Goal: Task Accomplishment & Management: Complete application form

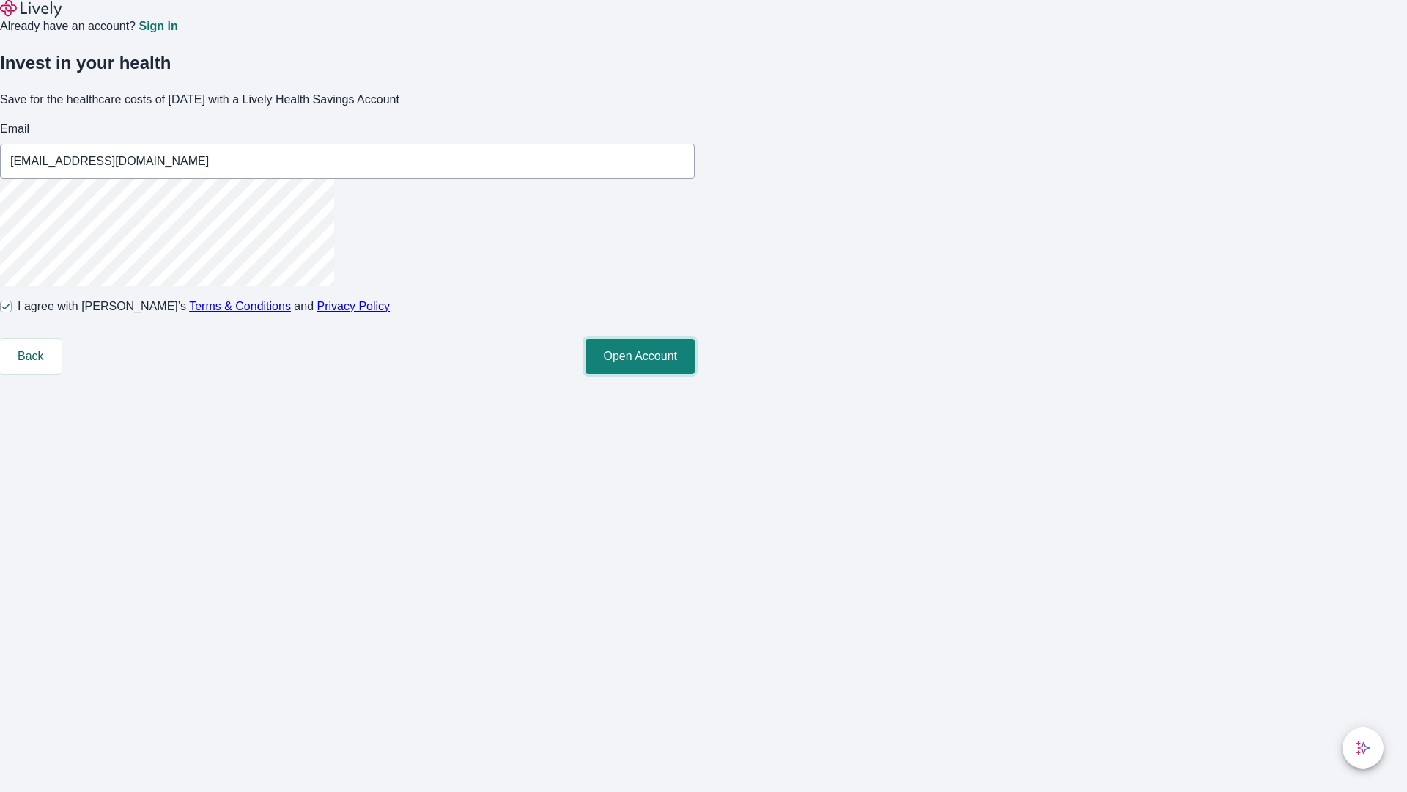
click at [695, 374] on button "Open Account" at bounding box center [640, 356] width 109 height 35
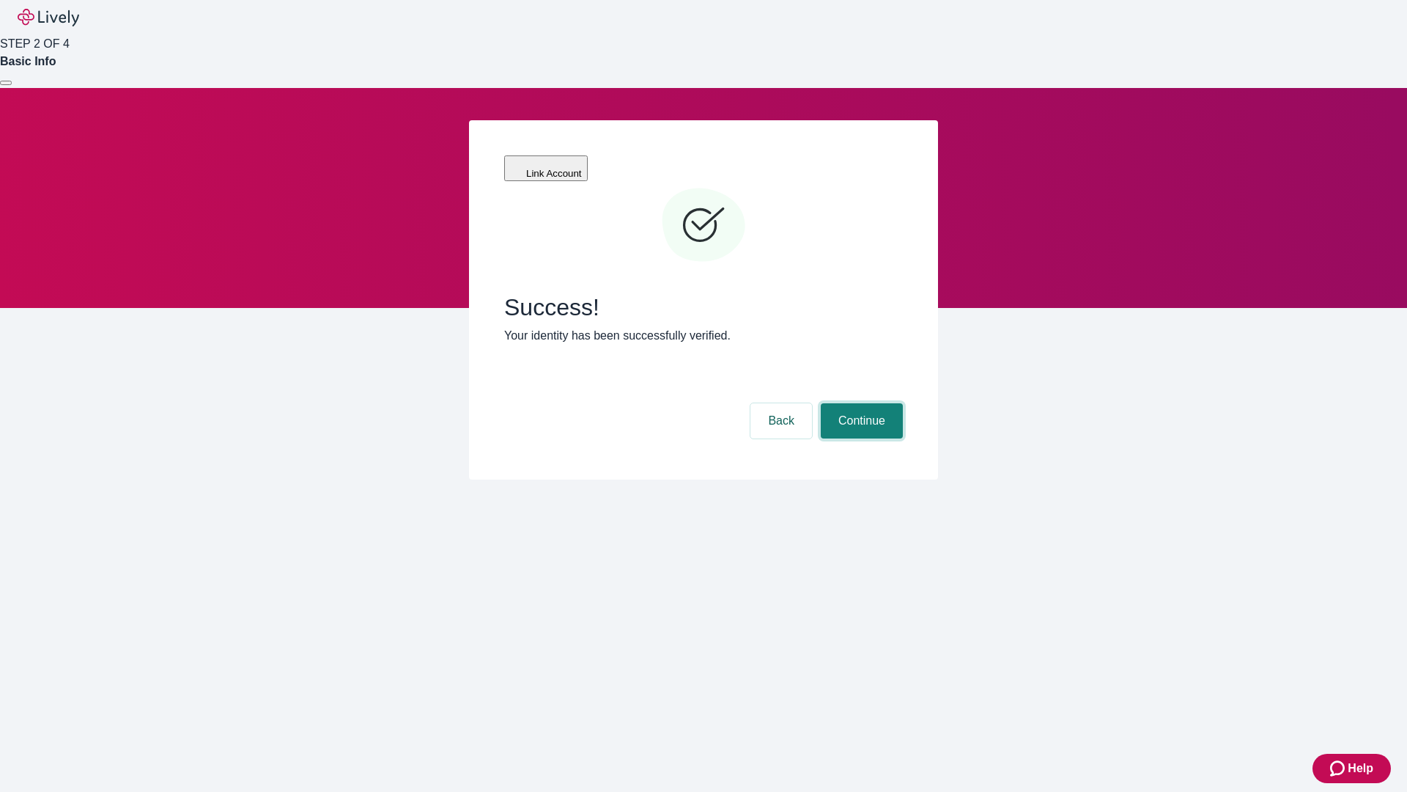
click at [860, 403] on button "Continue" at bounding box center [862, 420] width 82 height 35
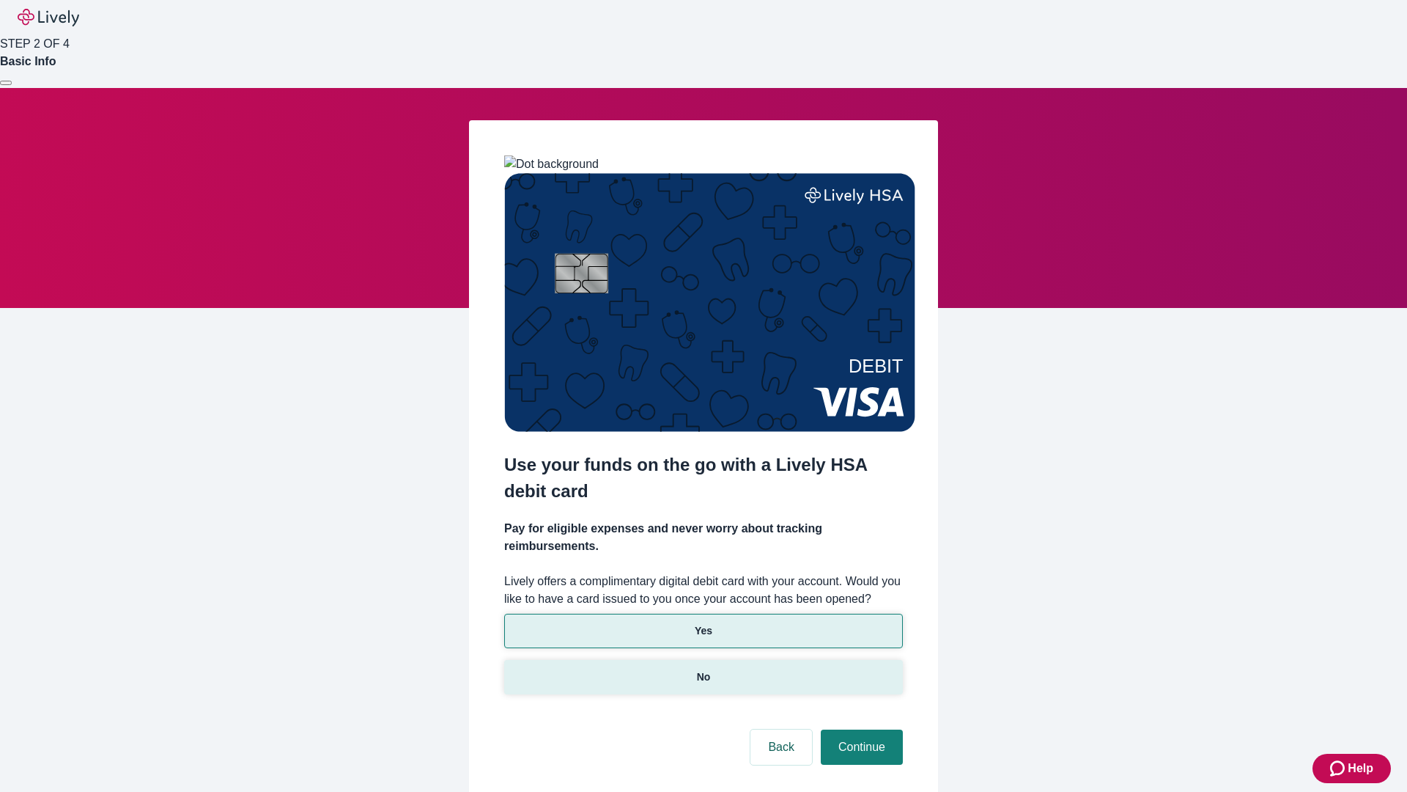
click at [703, 669] on p "No" at bounding box center [704, 676] width 14 height 15
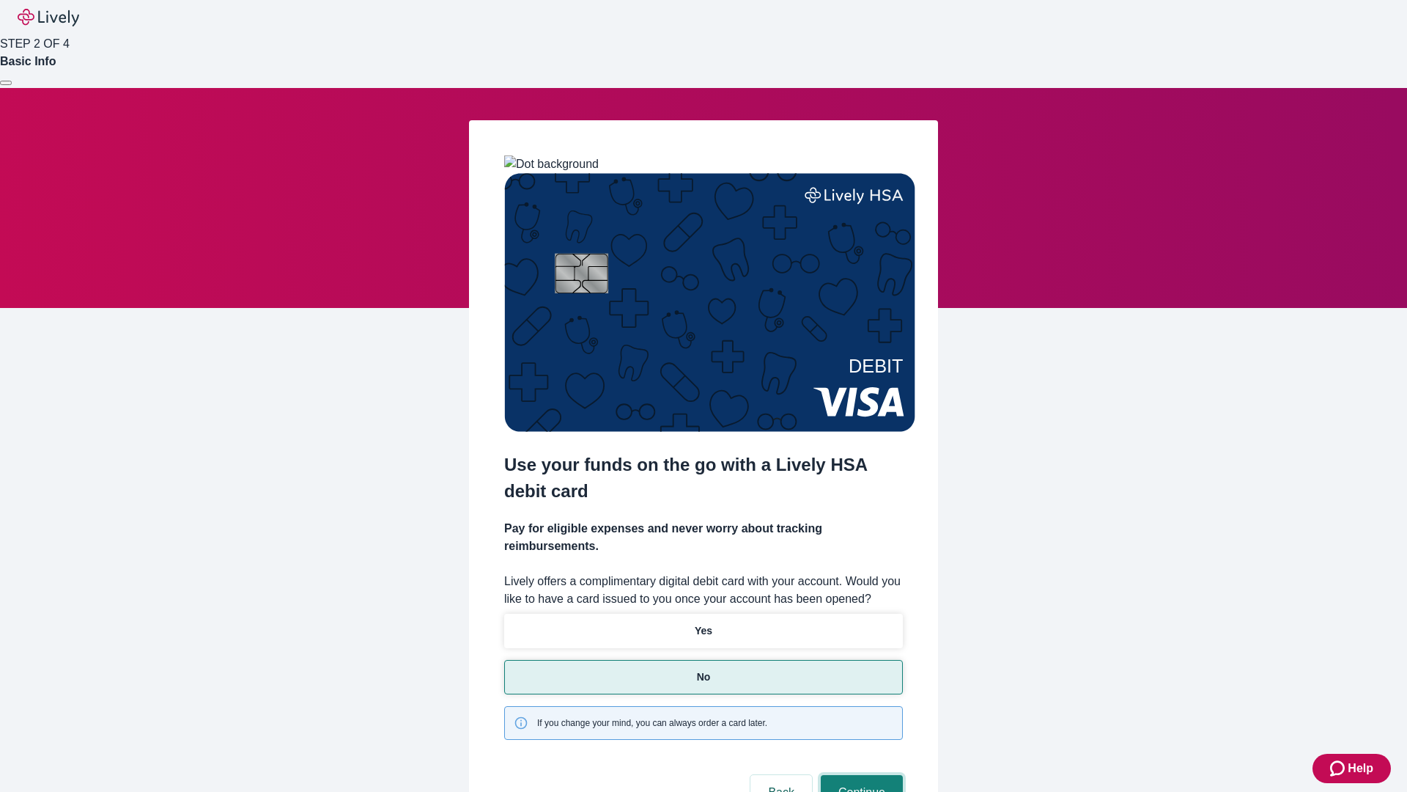
click at [860, 775] on button "Continue" at bounding box center [862, 792] width 82 height 35
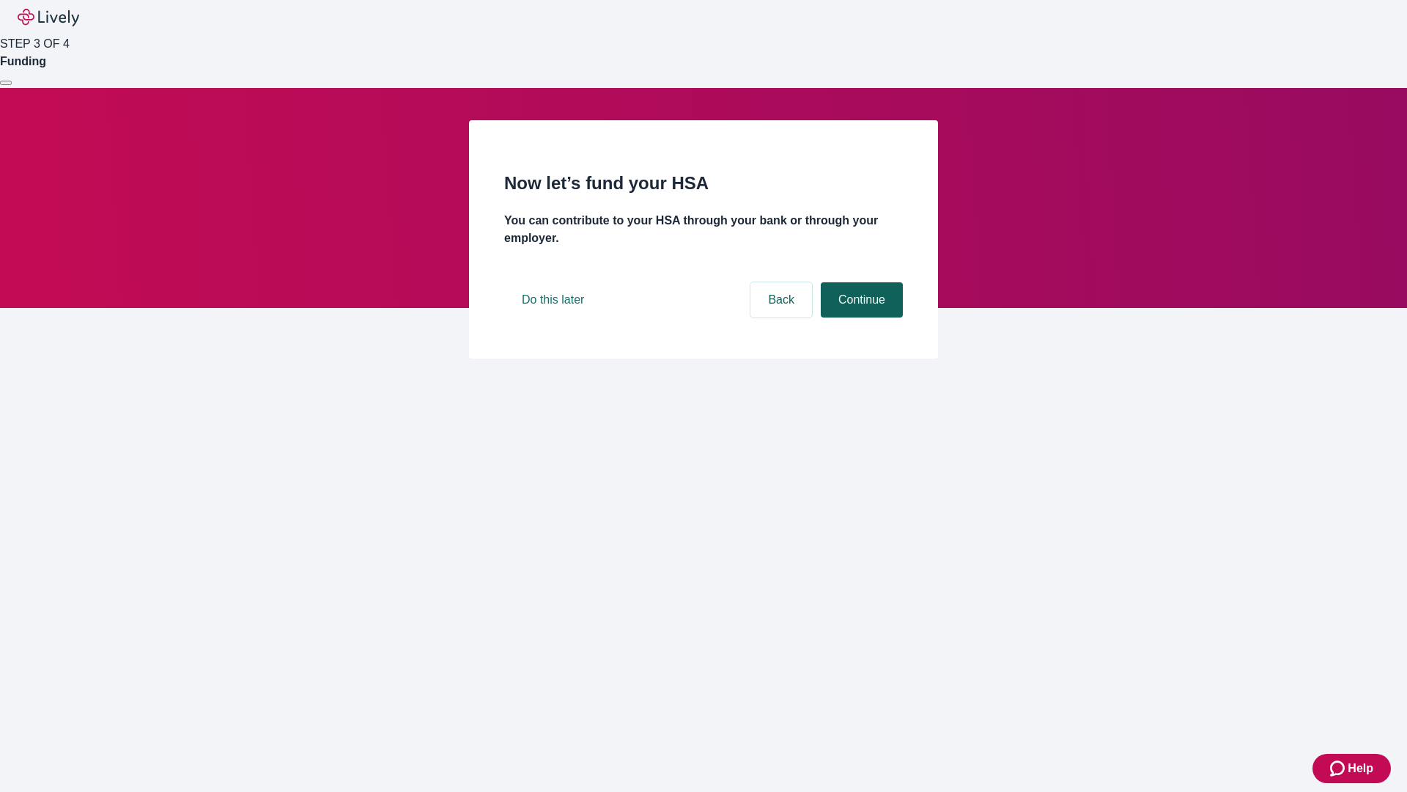
click at [860, 317] on button "Continue" at bounding box center [862, 299] width 82 height 35
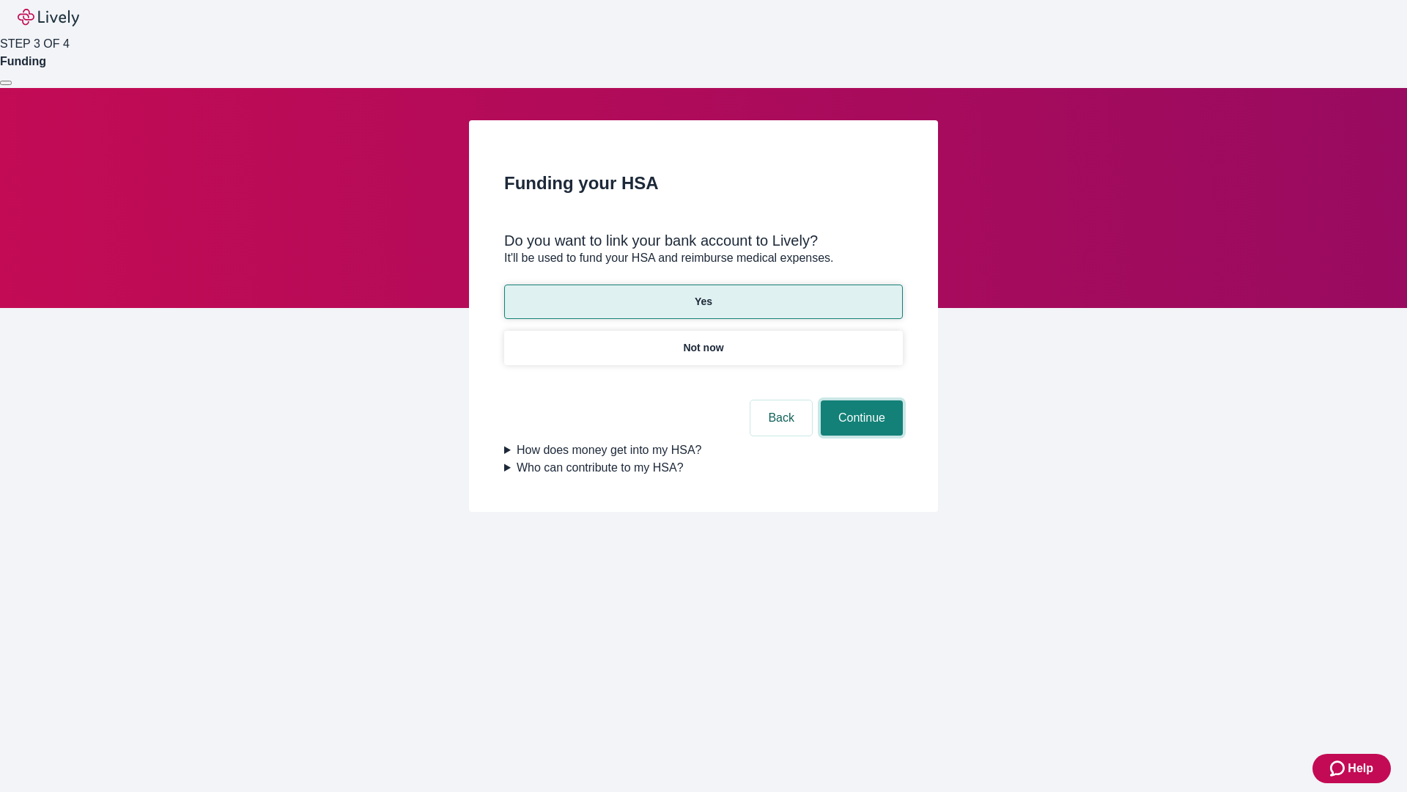
click at [860, 400] on button "Continue" at bounding box center [862, 417] width 82 height 35
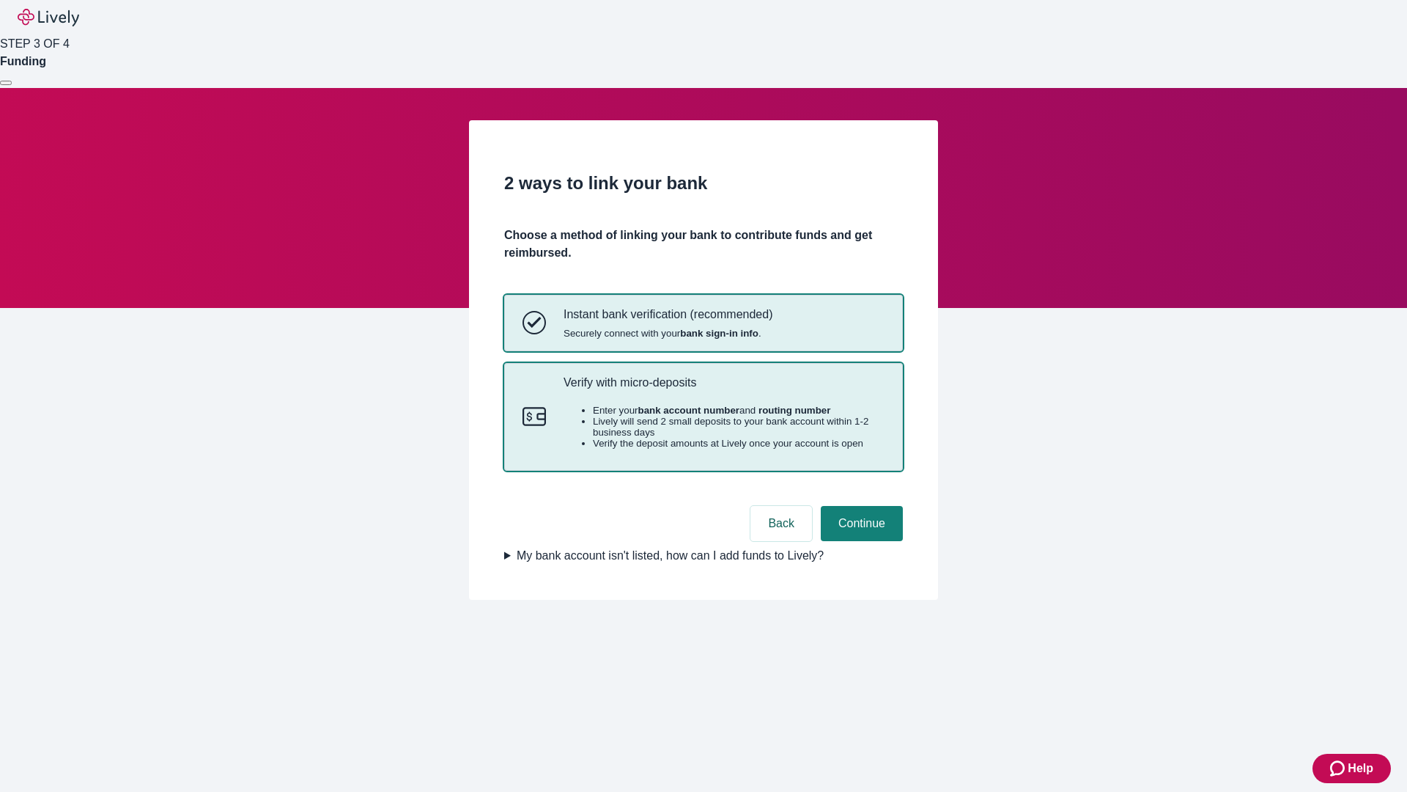
click at [723, 389] on p "Verify with micro-deposits" at bounding box center [724, 382] width 321 height 14
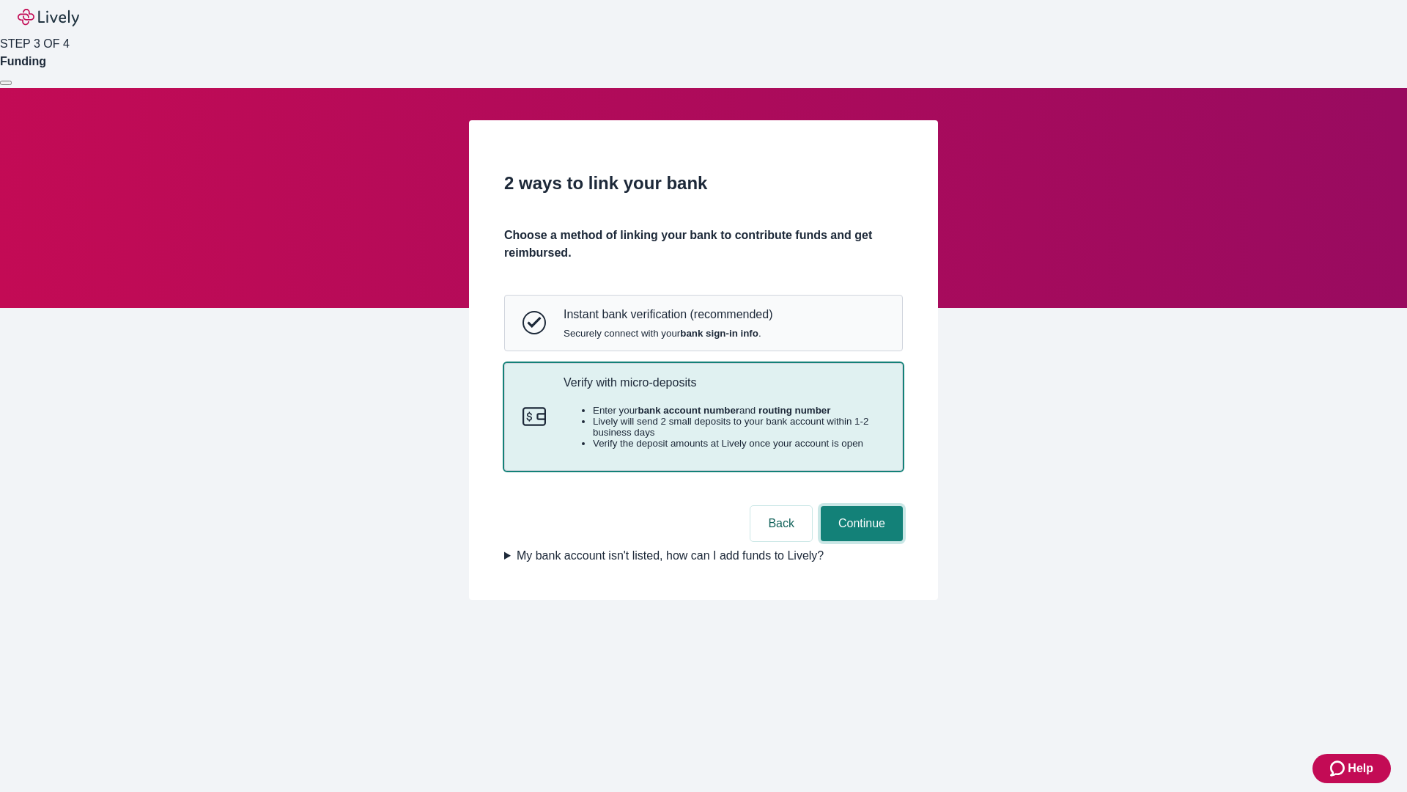
click at [860, 541] on button "Continue" at bounding box center [862, 523] width 82 height 35
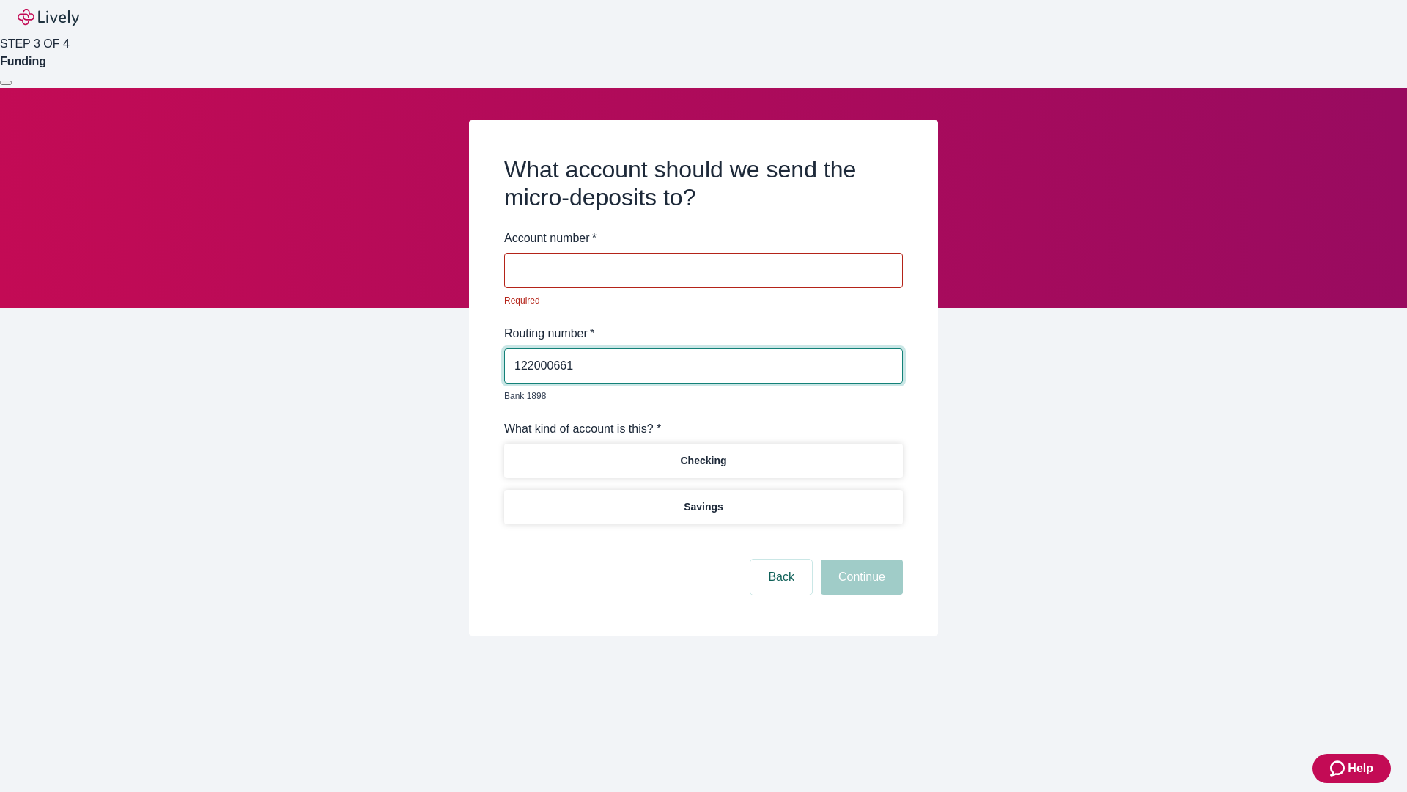
type input "122000661"
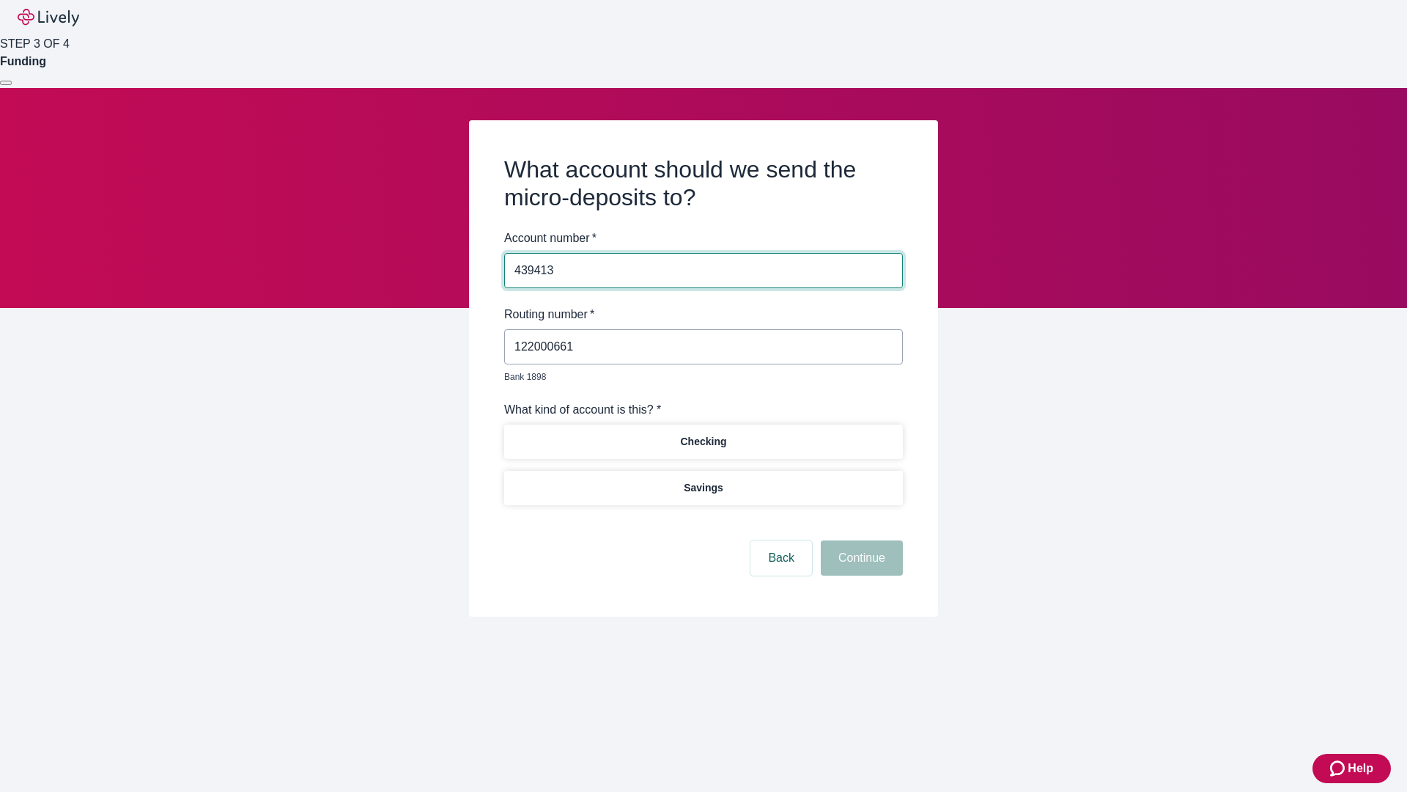
type input "439413"
click at [703, 434] on p "Checking" at bounding box center [703, 441] width 46 height 15
click at [860, 541] on button "Continue" at bounding box center [862, 557] width 82 height 35
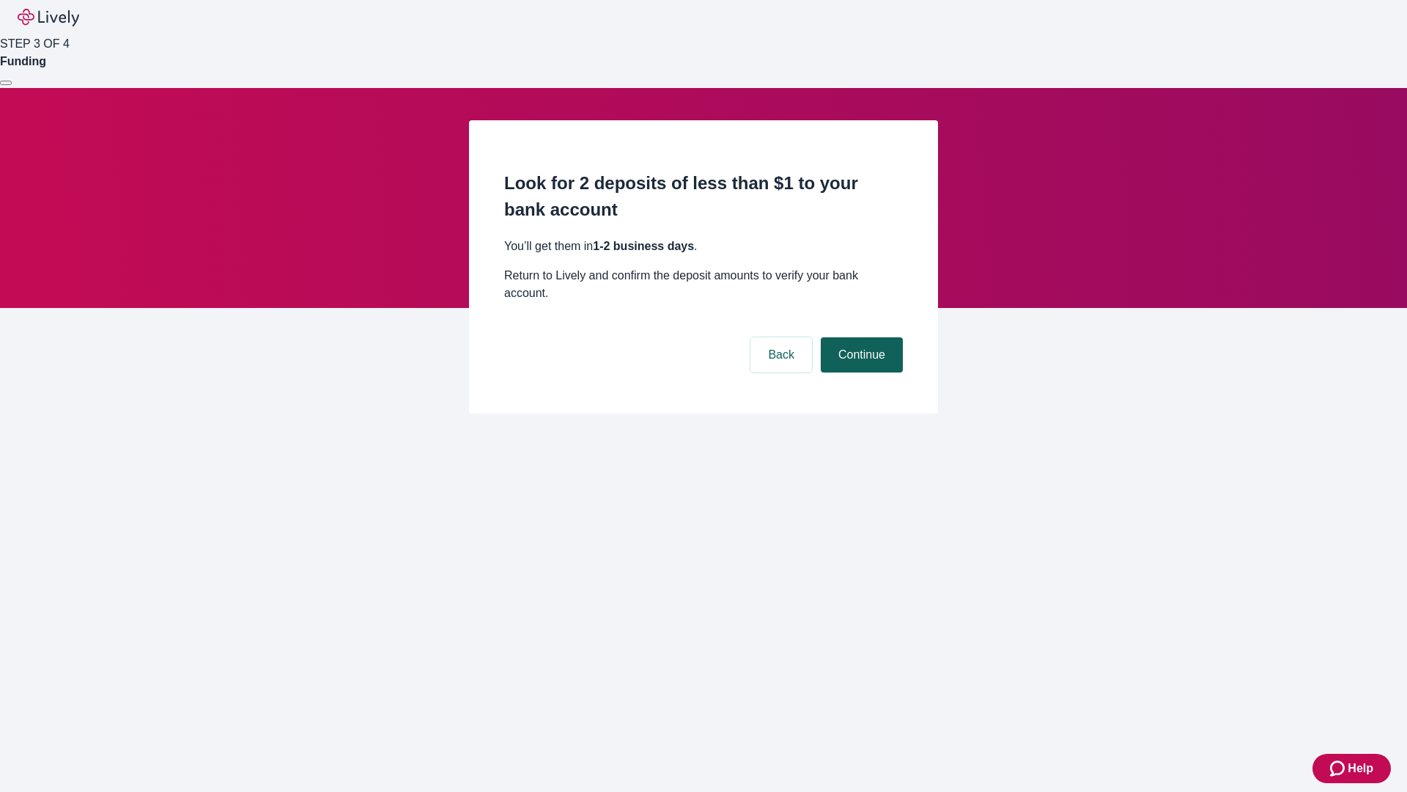
click at [860, 337] on button "Continue" at bounding box center [862, 354] width 82 height 35
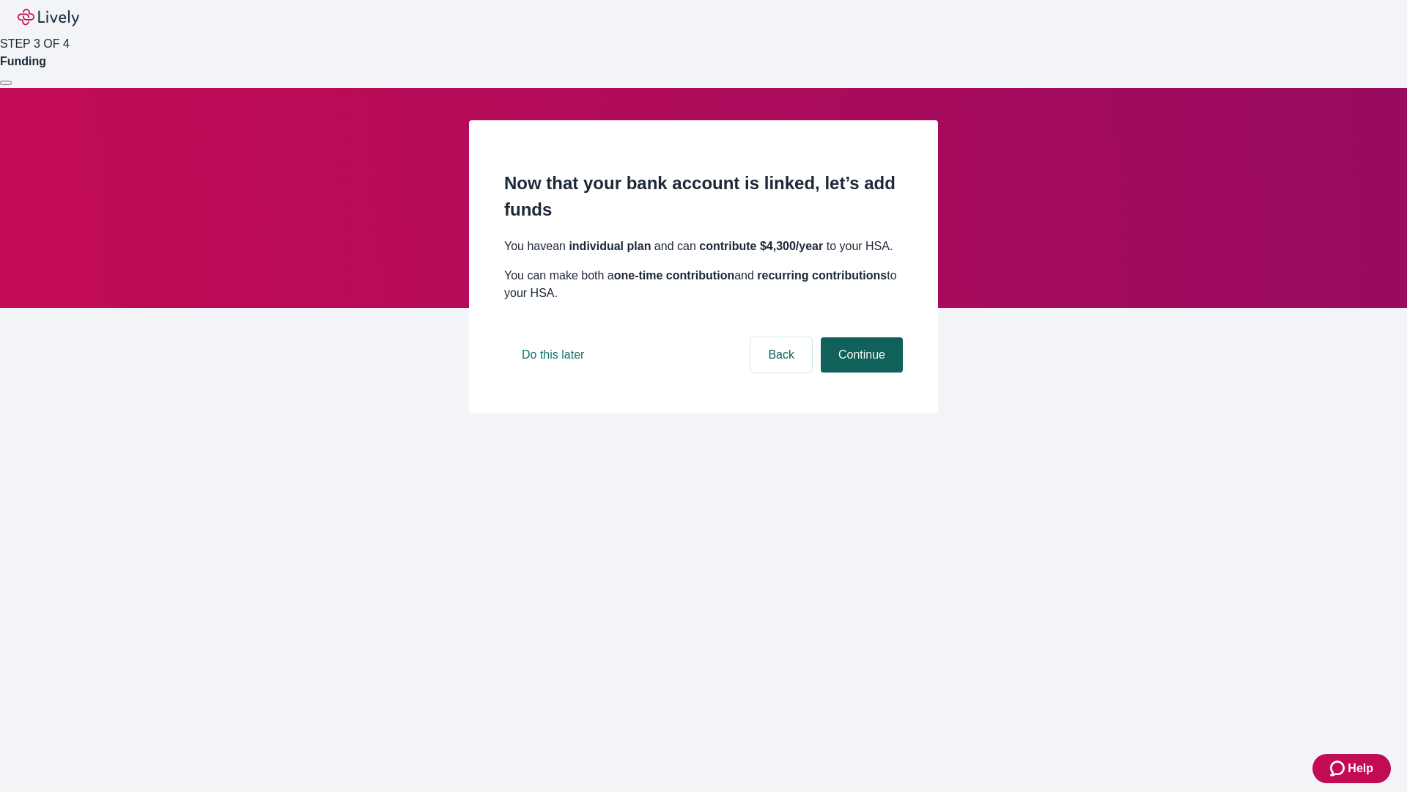
click at [860, 372] on button "Continue" at bounding box center [862, 354] width 82 height 35
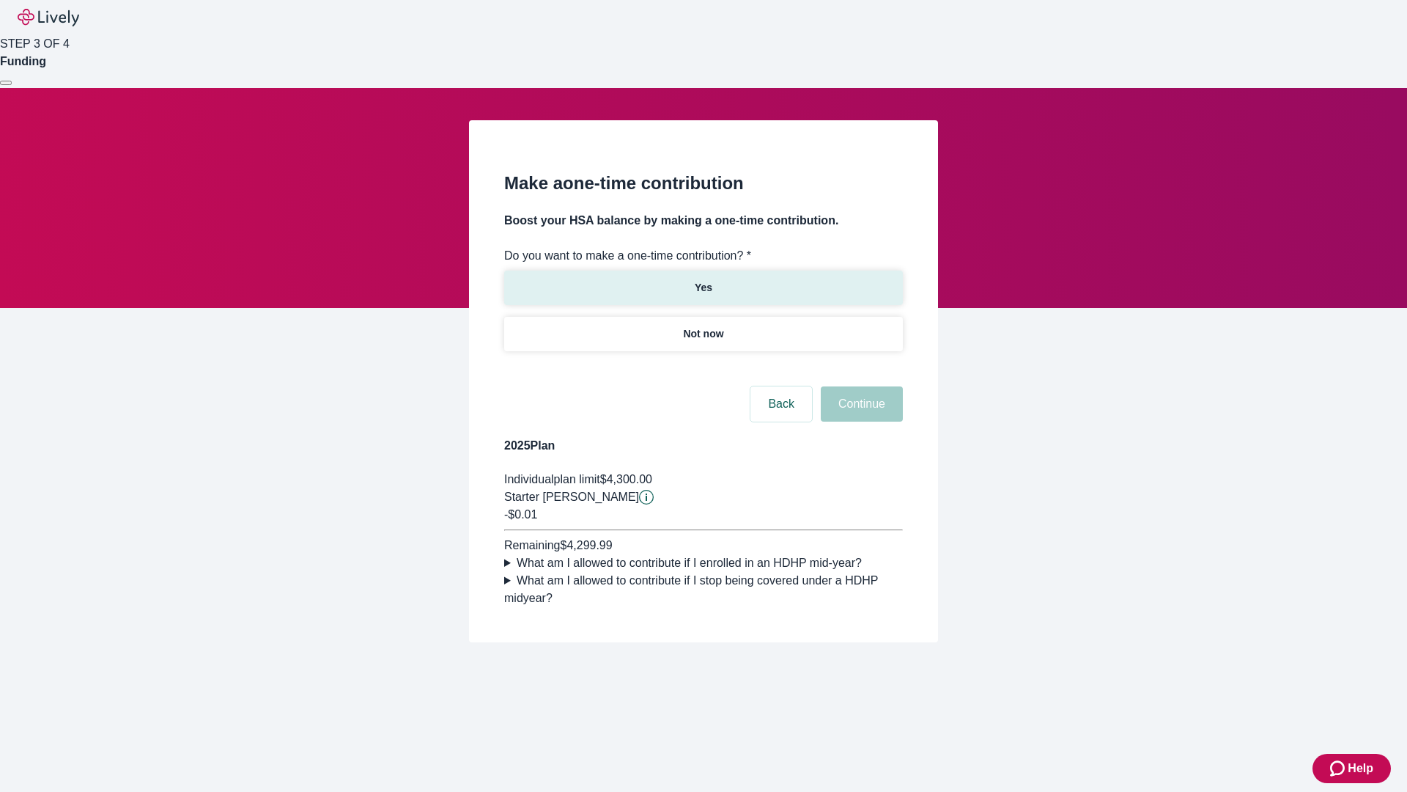
click at [703, 280] on p "Yes" at bounding box center [704, 287] width 18 height 15
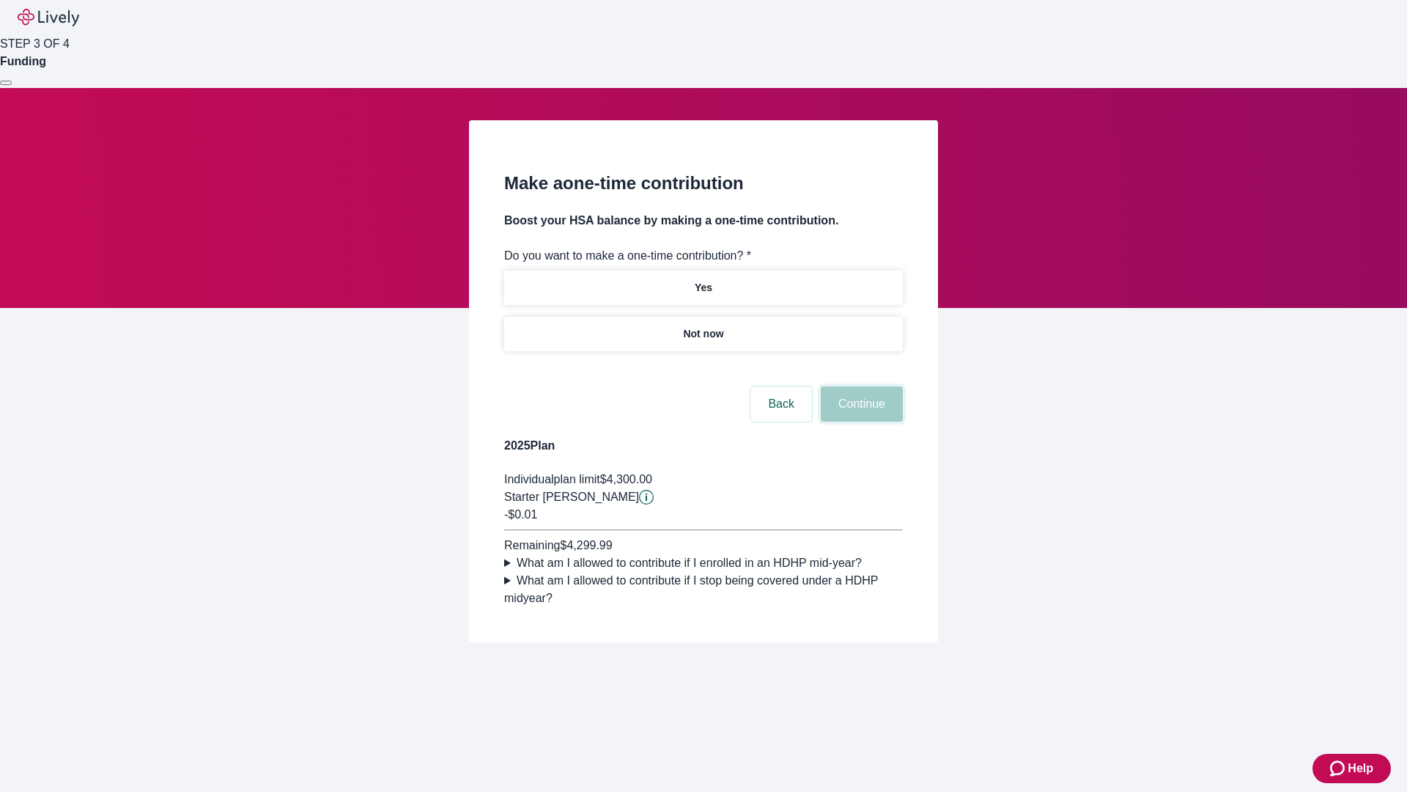
click at [860, 421] on button "Continue" at bounding box center [862, 403] width 82 height 35
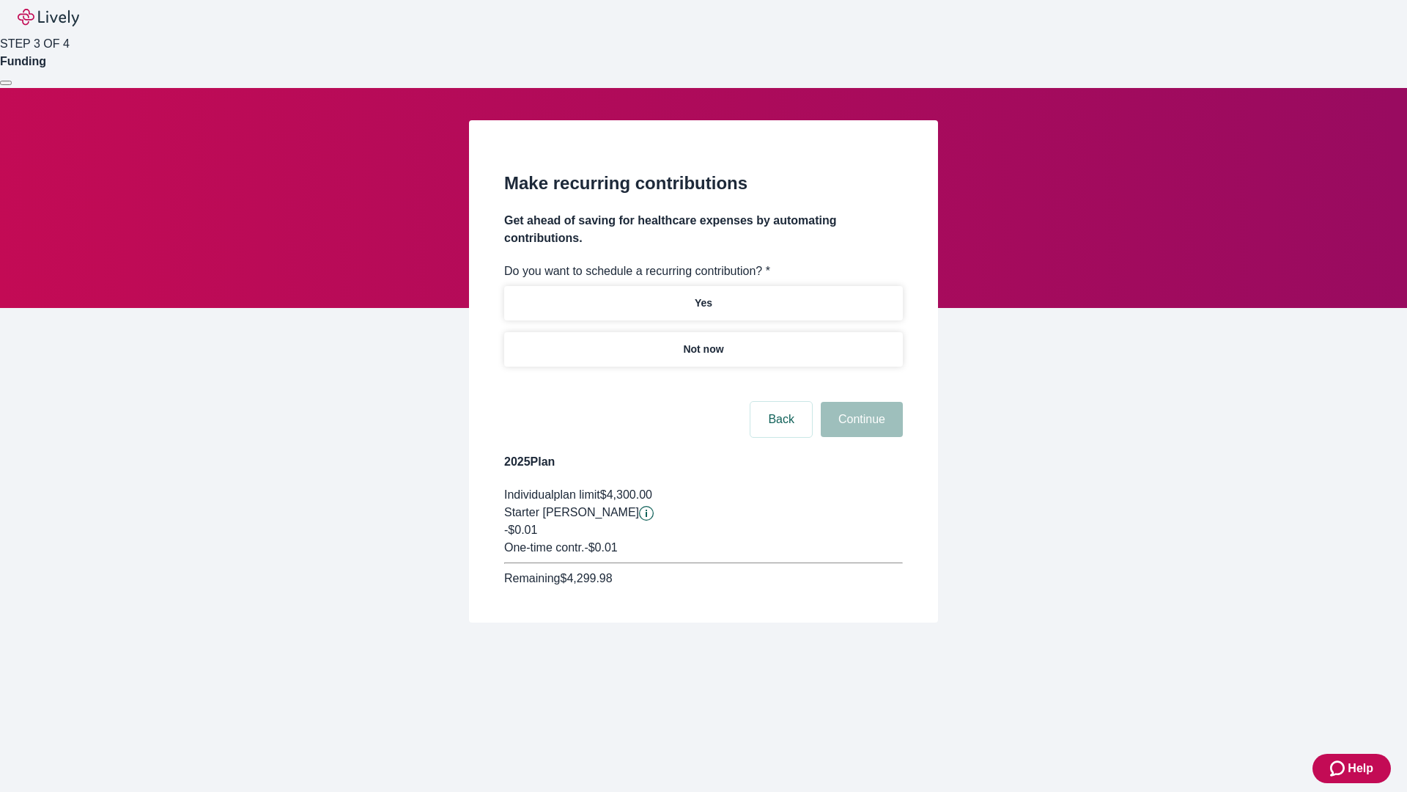
click at [703, 342] on p "Not now" at bounding box center [703, 349] width 40 height 15
click at [860, 402] on button "Continue" at bounding box center [862, 419] width 82 height 35
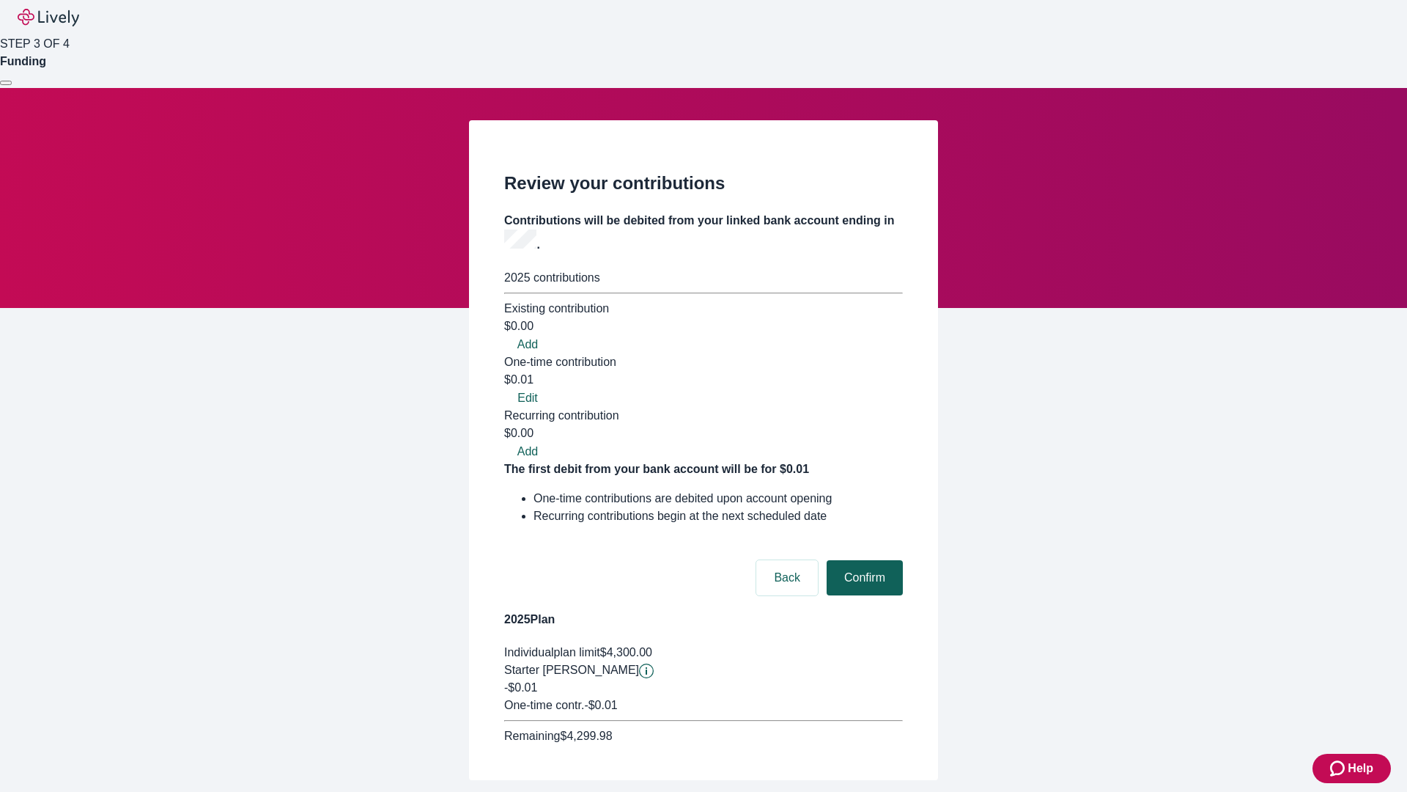
click at [863, 560] on button "Confirm" at bounding box center [865, 577] width 76 height 35
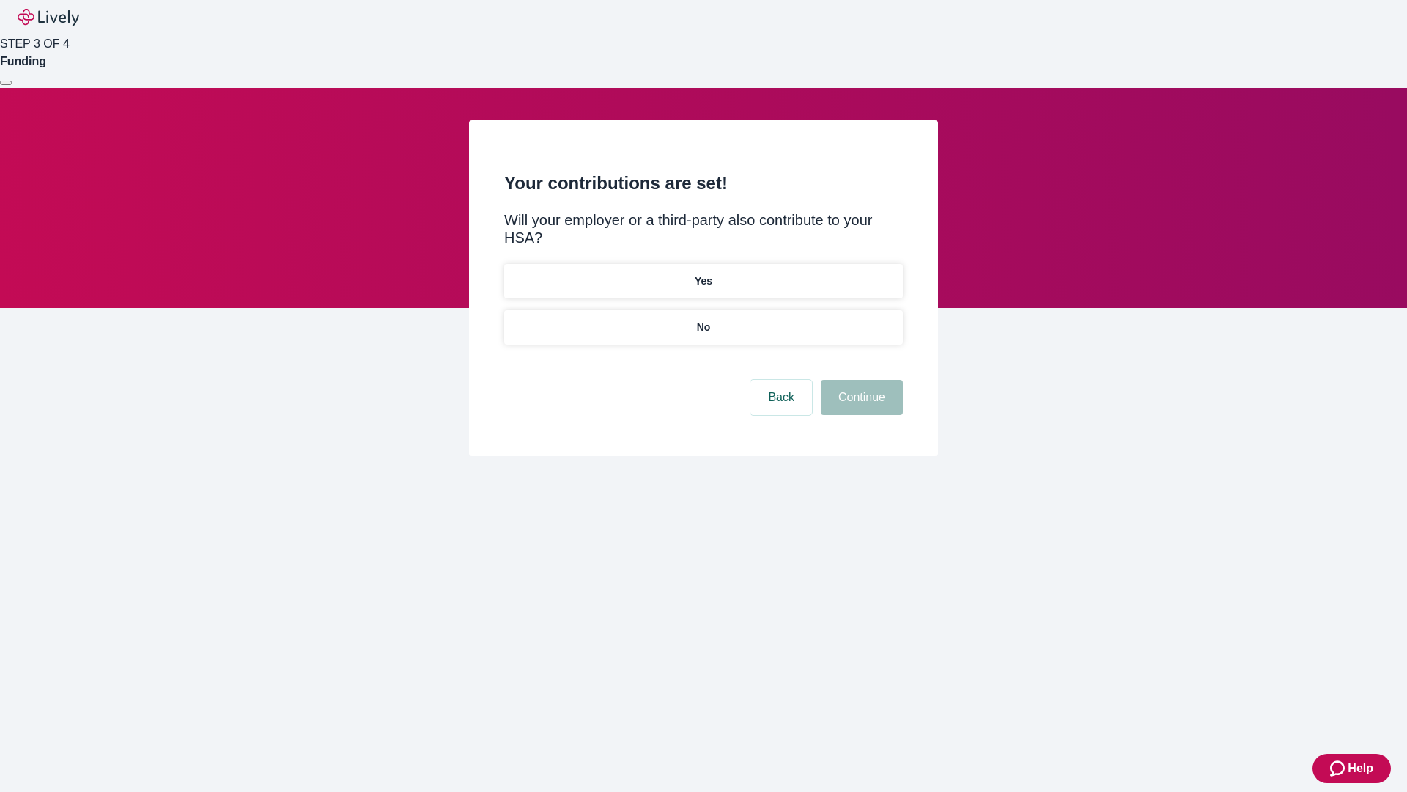
click at [703, 320] on p "No" at bounding box center [704, 327] width 14 height 15
click at [860, 380] on button "Continue" at bounding box center [862, 397] width 82 height 35
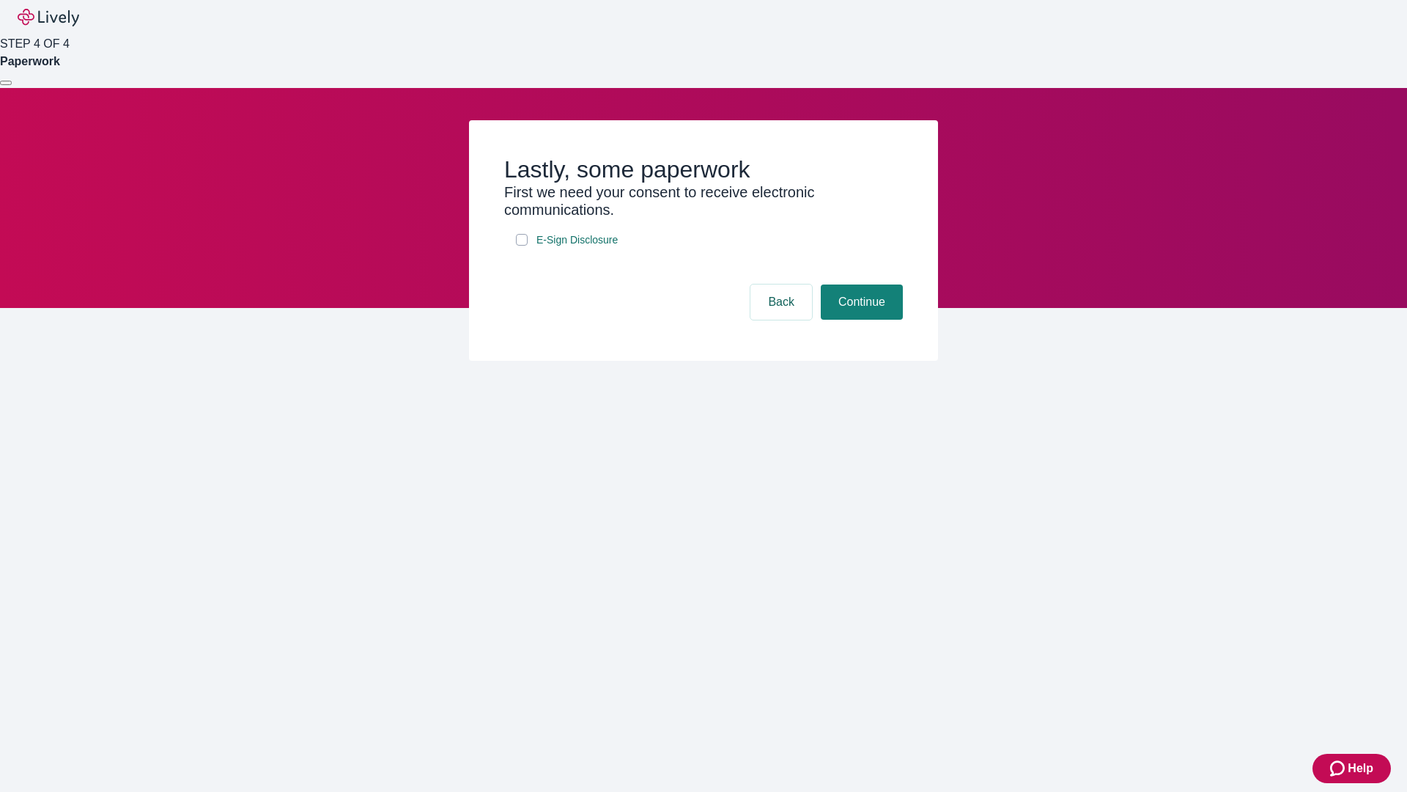
click at [522, 246] on input "E-Sign Disclosure" at bounding box center [522, 240] width 12 height 12
checkbox input "true"
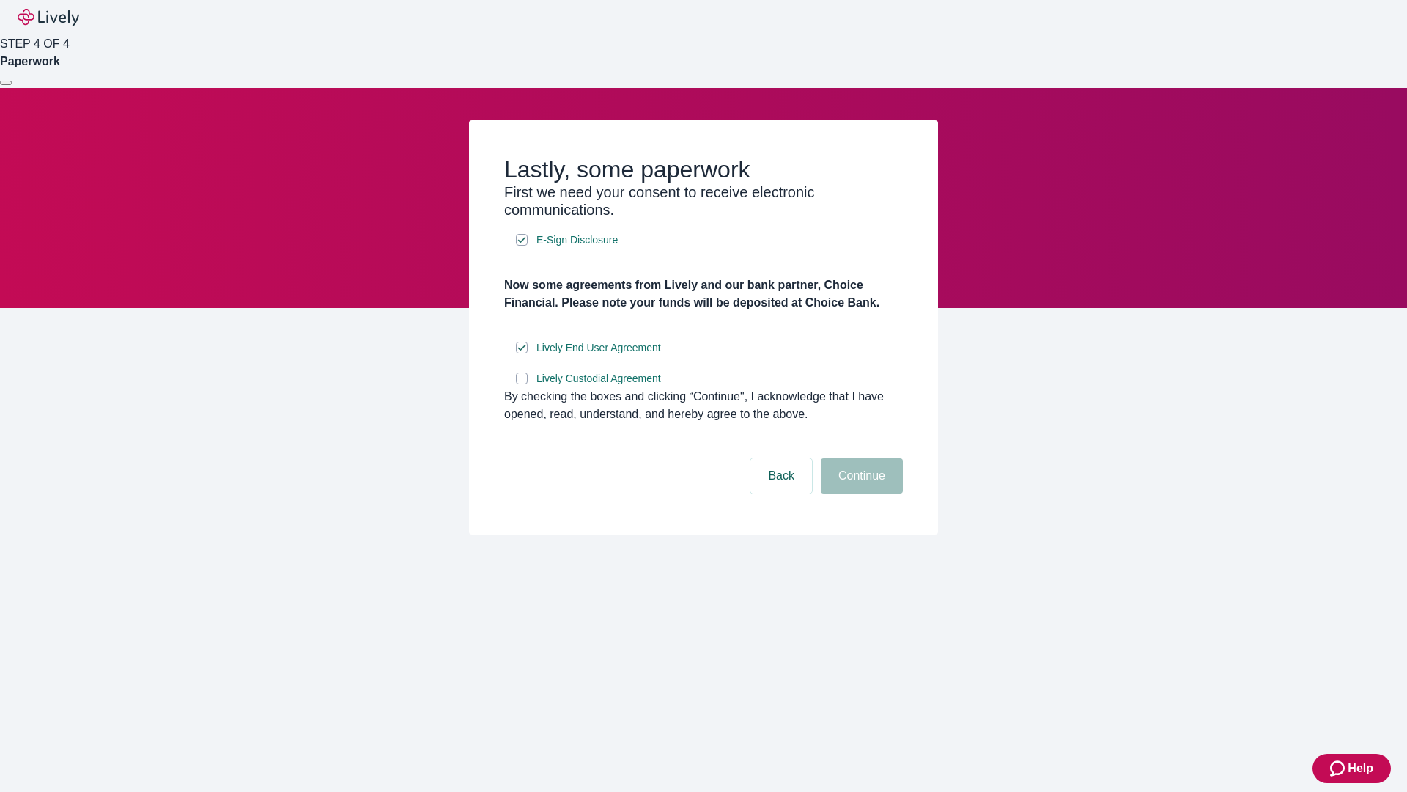
click at [522, 384] on input "Lively Custodial Agreement" at bounding box center [522, 378] width 12 height 12
checkbox input "true"
click at [860, 493] on button "Continue" at bounding box center [862, 475] width 82 height 35
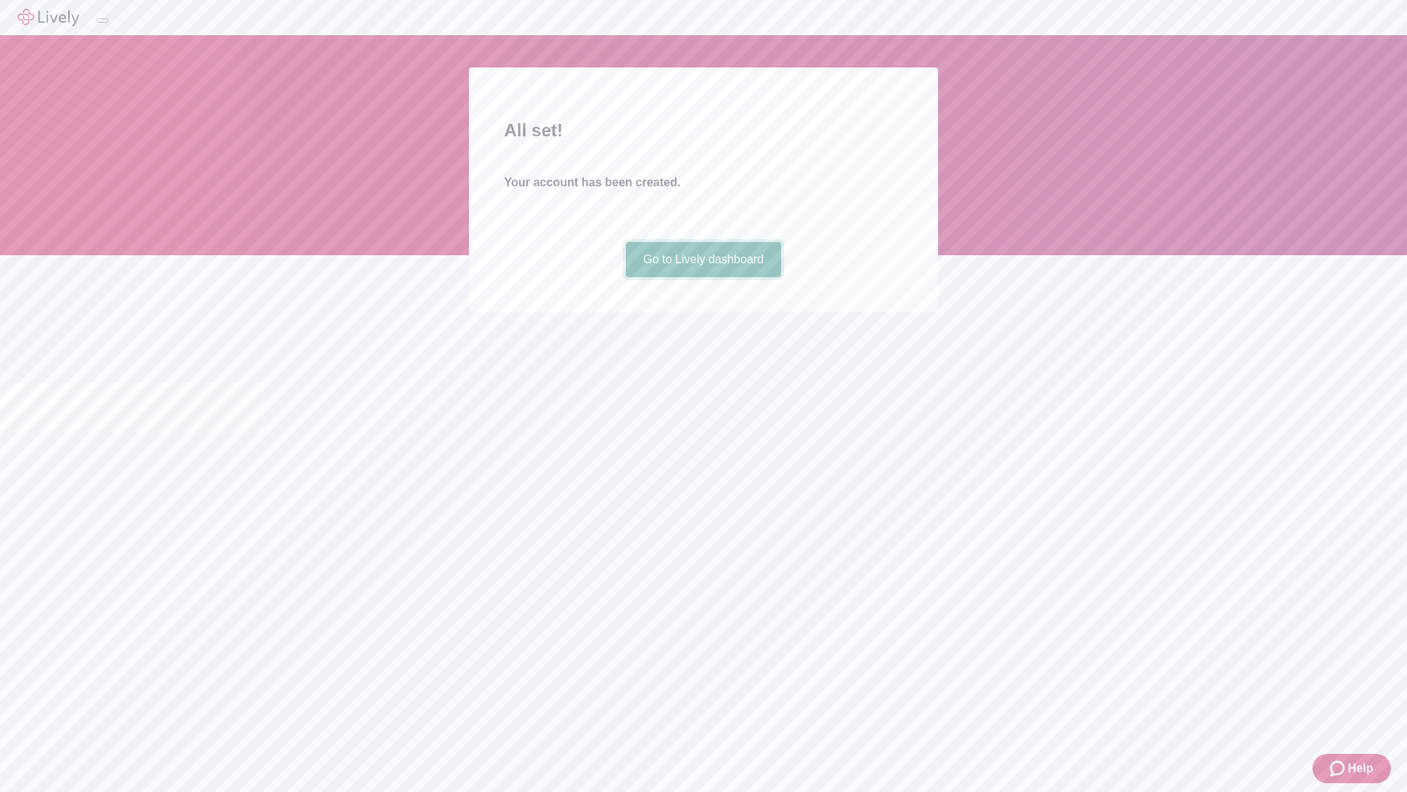
click at [703, 277] on link "Go to Lively dashboard" at bounding box center [704, 259] width 156 height 35
